Goal: Navigation & Orientation: Find specific page/section

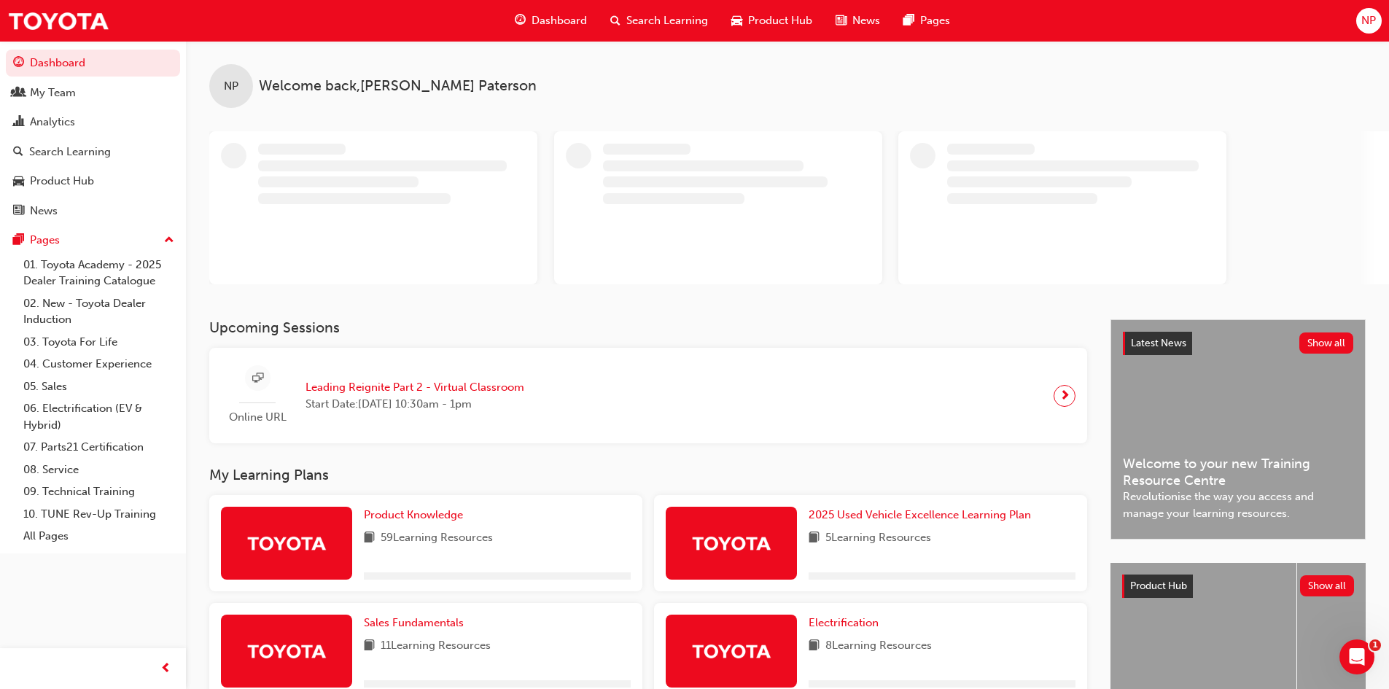
click at [69, 151] on div "Search Learning" at bounding box center [70, 152] width 82 height 17
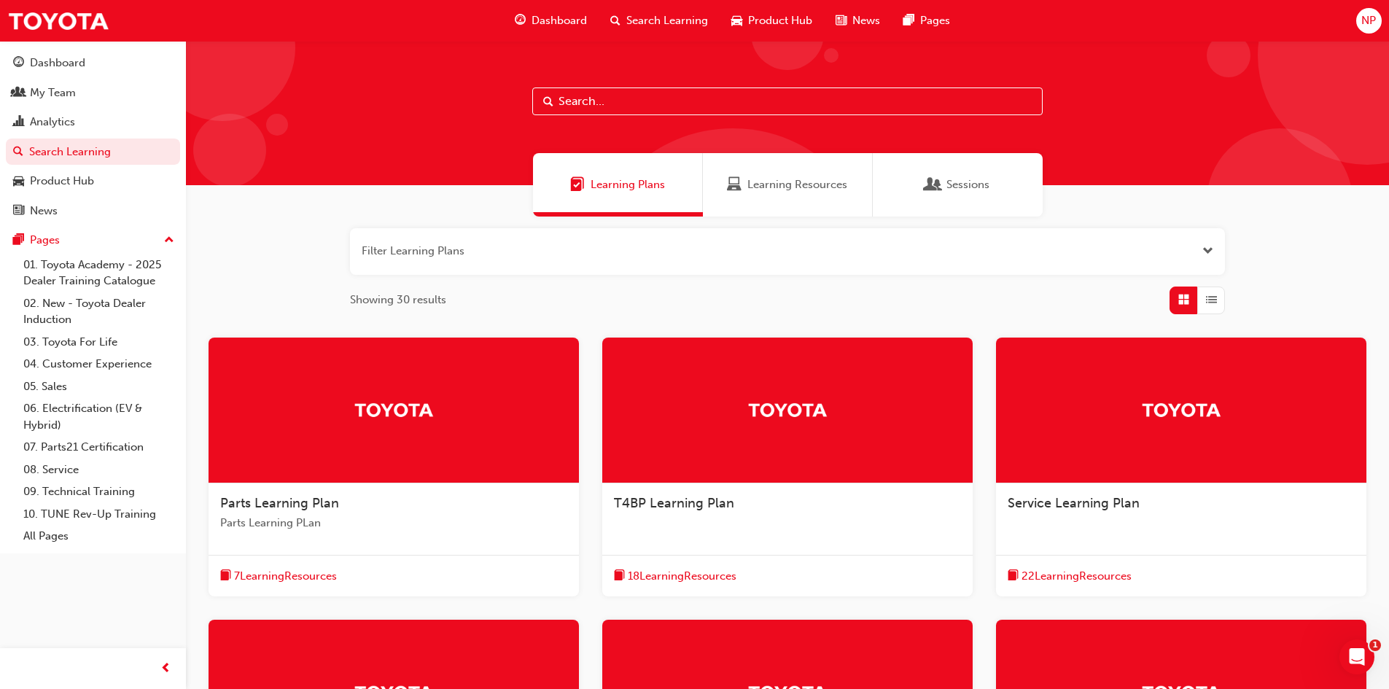
click at [67, 114] on div "Analytics" at bounding box center [52, 122] width 45 height 17
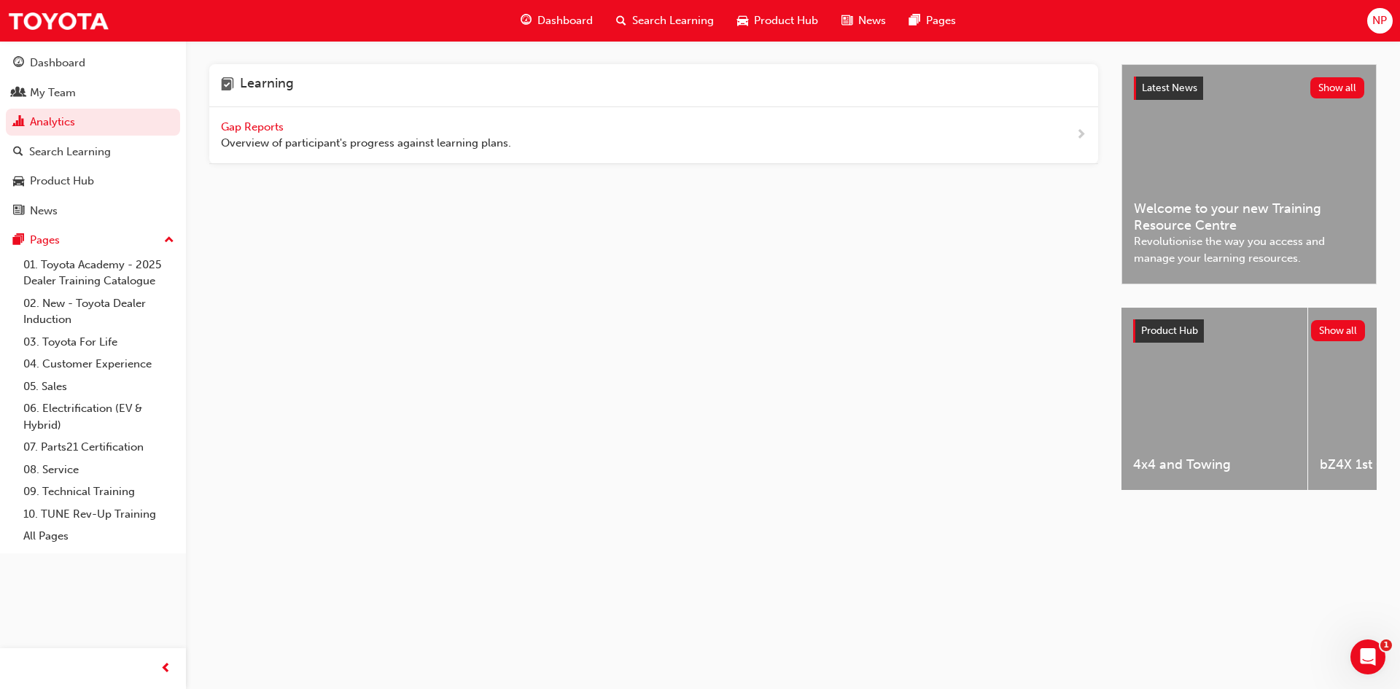
click at [56, 91] on div "My Team" at bounding box center [53, 93] width 46 height 17
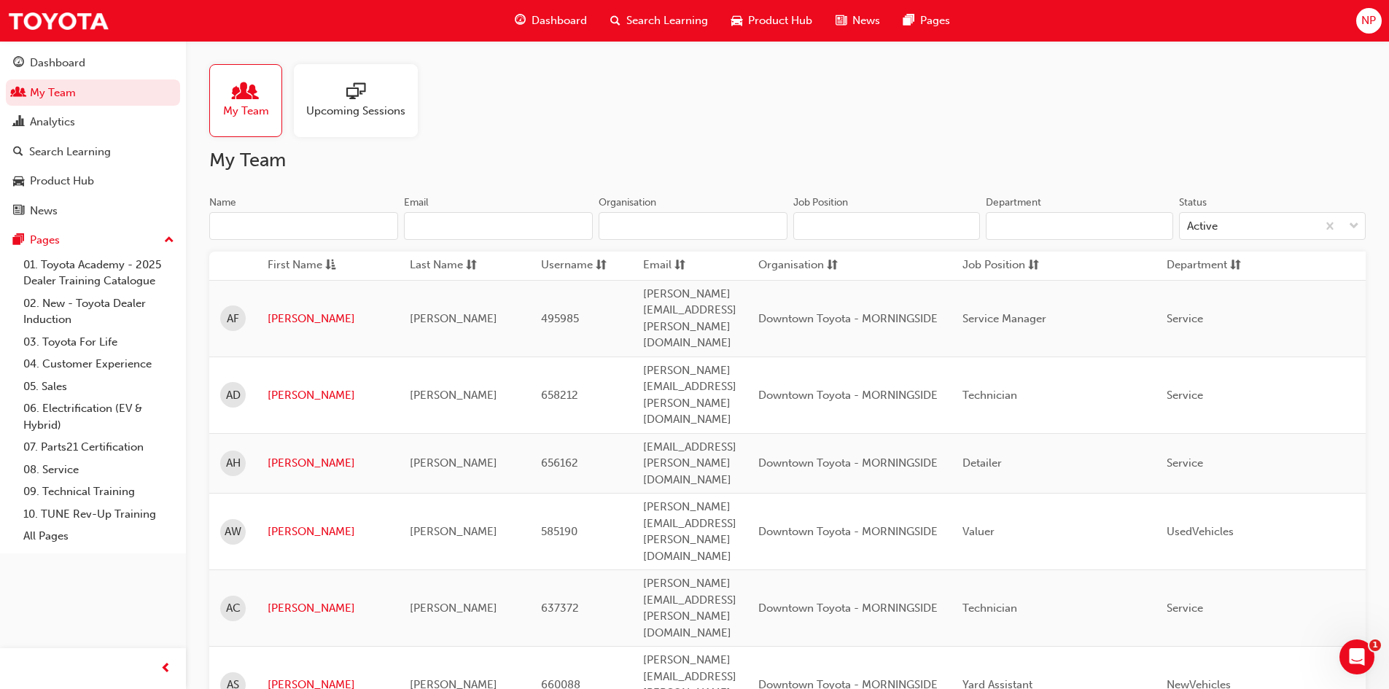
click at [112, 178] on div "Product Hub" at bounding box center [93, 181] width 160 height 18
